Goal: Task Accomplishment & Management: Use online tool/utility

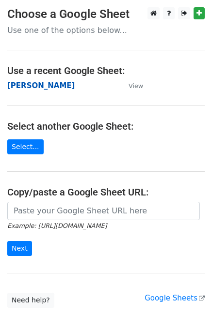
click at [15, 88] on strong "[PERSON_NAME]" at bounding box center [40, 85] width 67 height 9
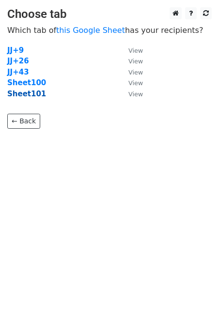
click at [29, 98] on strong "Sheet101" at bounding box center [26, 94] width 39 height 9
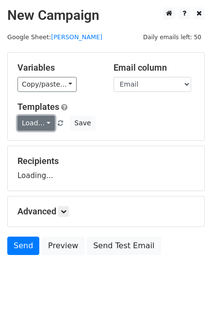
click at [31, 125] on link "Load..." at bounding box center [35, 123] width 37 height 15
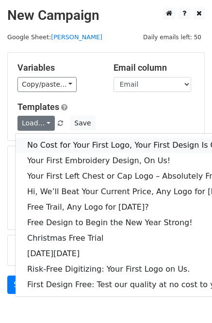
click at [51, 141] on link "No Cost for Your First Logo, Your First Design Is On Us!" at bounding box center [132, 145] width 234 height 15
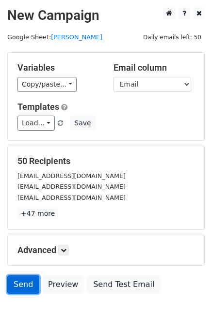
click at [23, 283] on link "Send" at bounding box center [23, 285] width 32 height 18
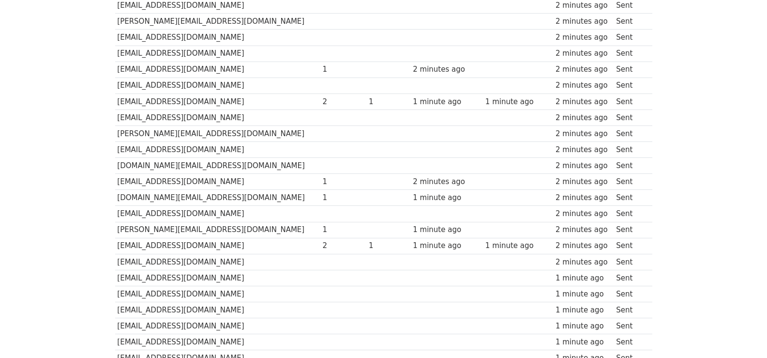
scroll to position [690, 0]
